Goal: Transaction & Acquisition: Purchase product/service

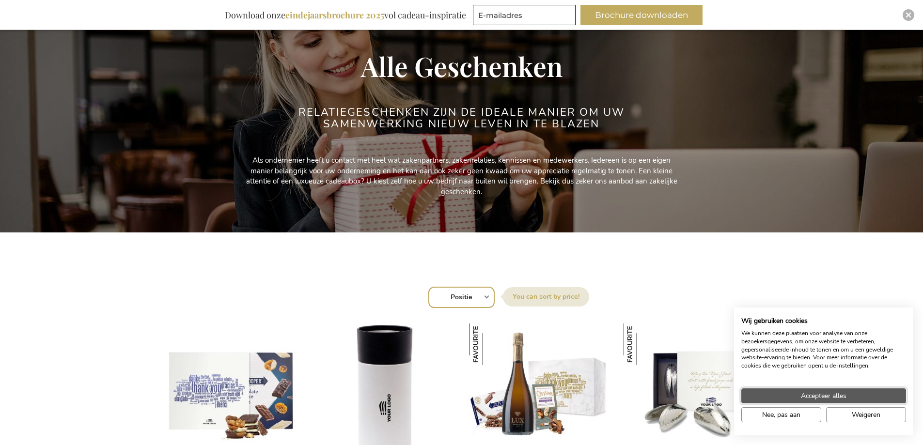
click at [835, 395] on span "Accepteer alles" at bounding box center [824, 396] width 46 height 10
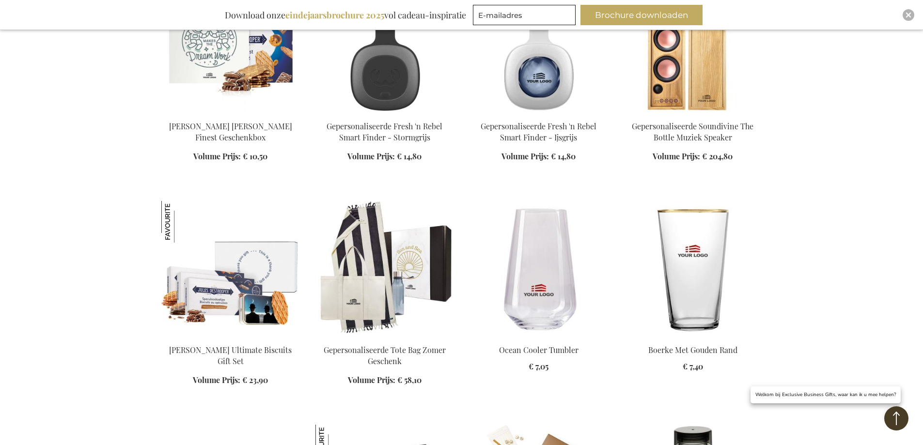
scroll to position [824, 0]
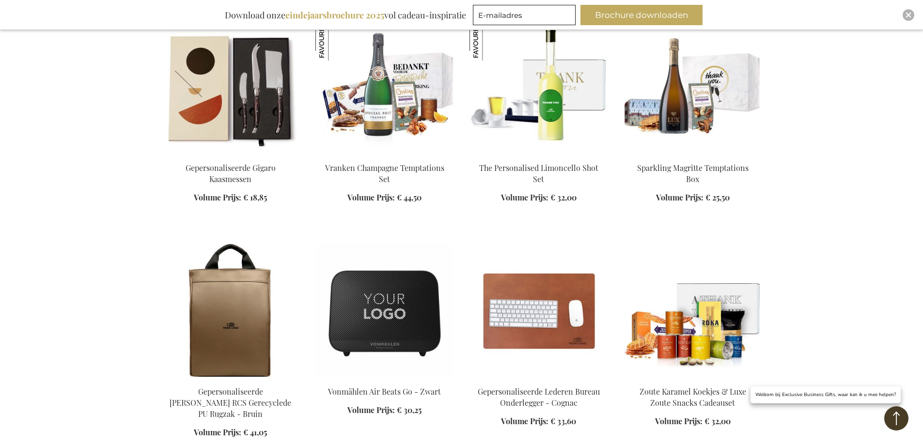
scroll to position [1502, 0]
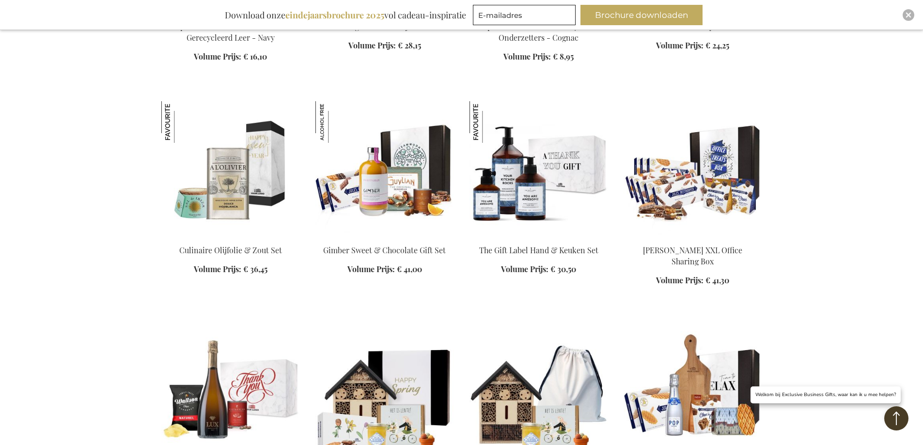
scroll to position [2374, 0]
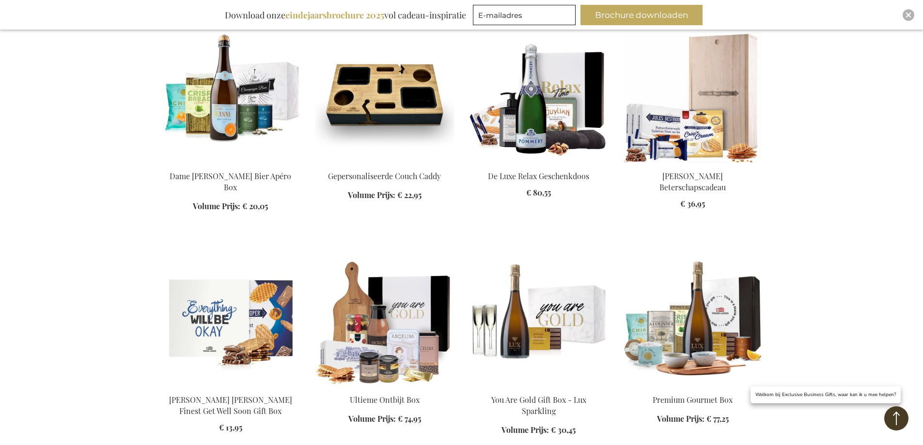
scroll to position [3150, 0]
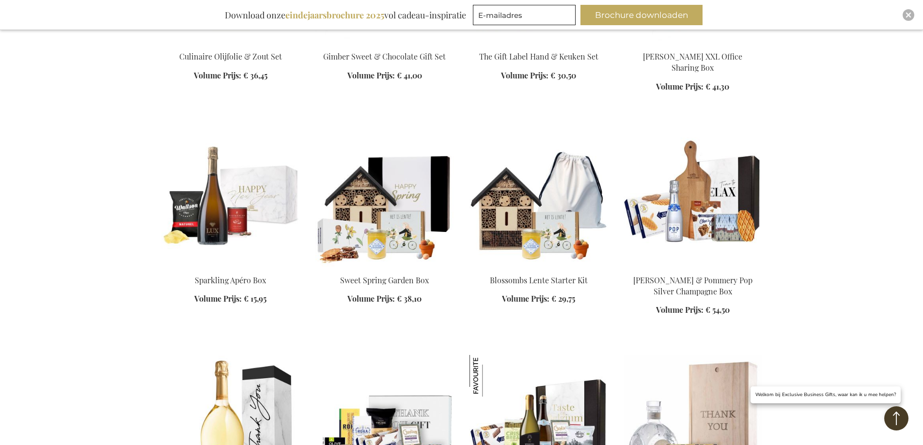
scroll to position [2277, 0]
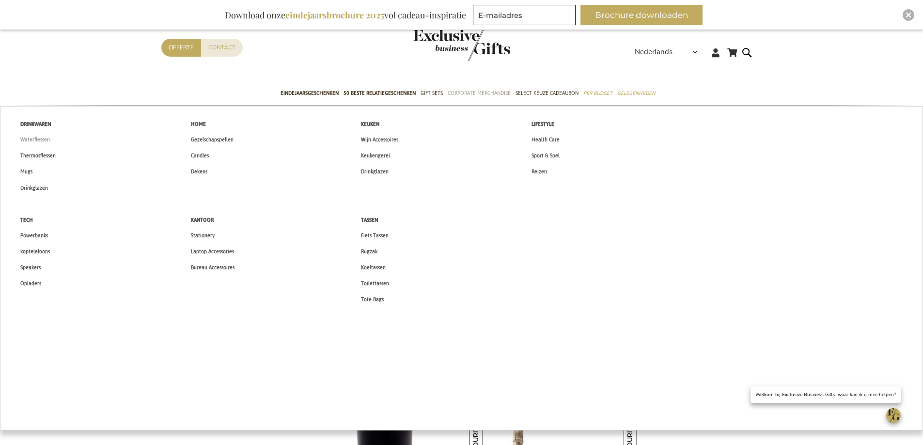
click at [30, 140] on span "Waterflessen" at bounding box center [35, 140] width 30 height 10
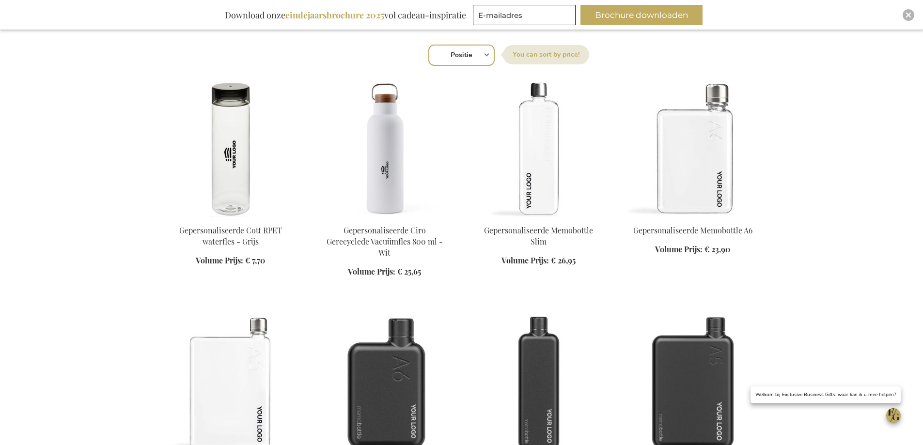
scroll to position [145, 0]
